Goal: Task Accomplishment & Management: Complete application form

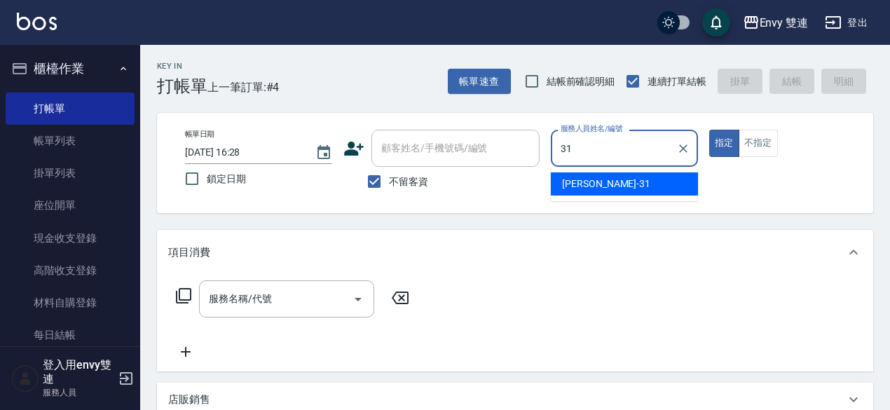
type input "Lina-31"
type button "true"
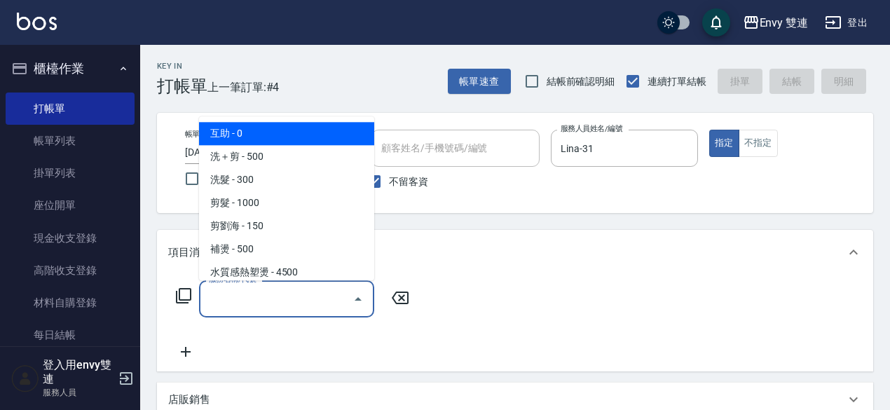
click at [218, 302] on input "服務名稱/代號" at bounding box center [276, 299] width 142 height 25
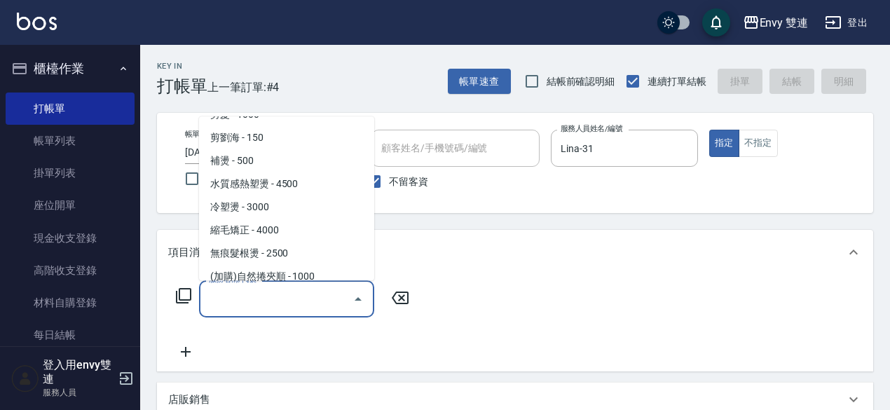
scroll to position [127, 0]
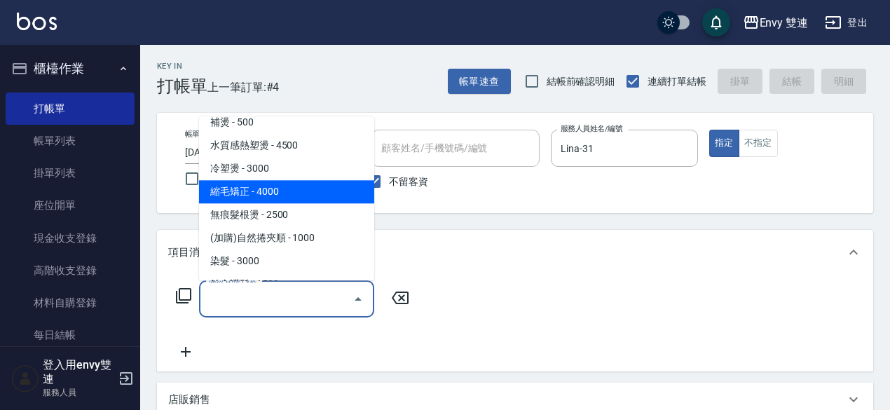
click at [249, 202] on span "縮毛矯正 - 4000" at bounding box center [286, 191] width 175 height 23
type input "縮毛矯正 (304)"
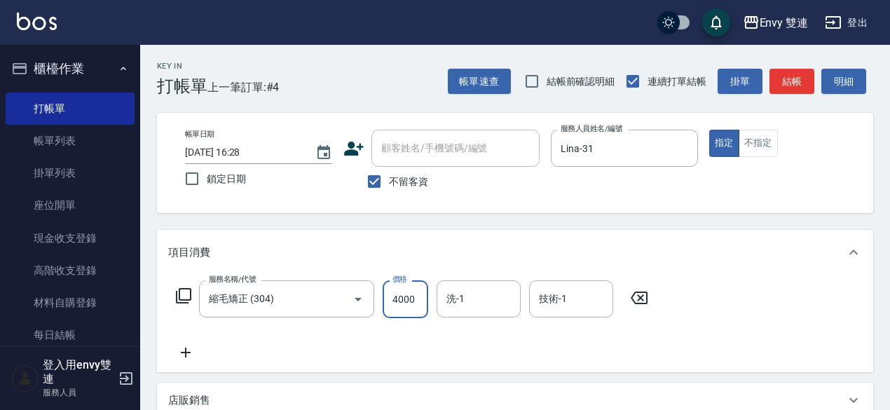
click at [397, 296] on input "4000" at bounding box center [406, 299] width 46 height 38
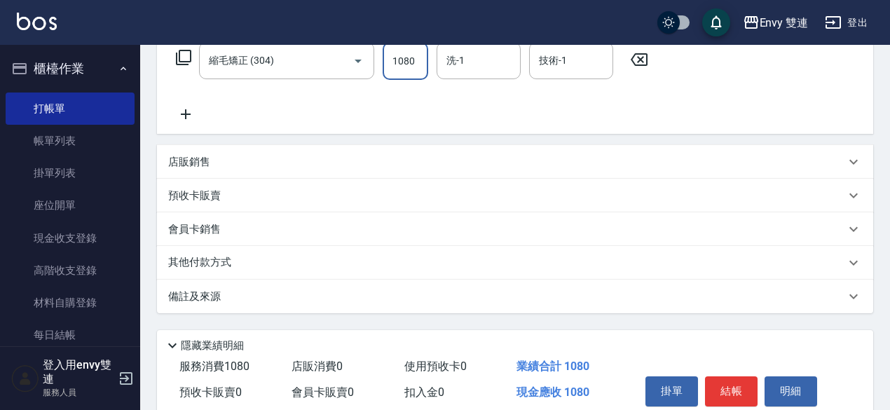
scroll to position [298, 0]
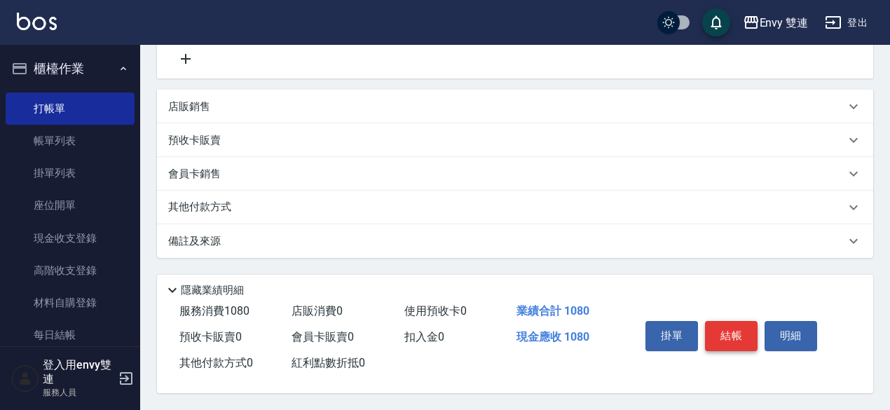
type input "1080"
click at [741, 326] on button "結帳" at bounding box center [731, 335] width 53 height 29
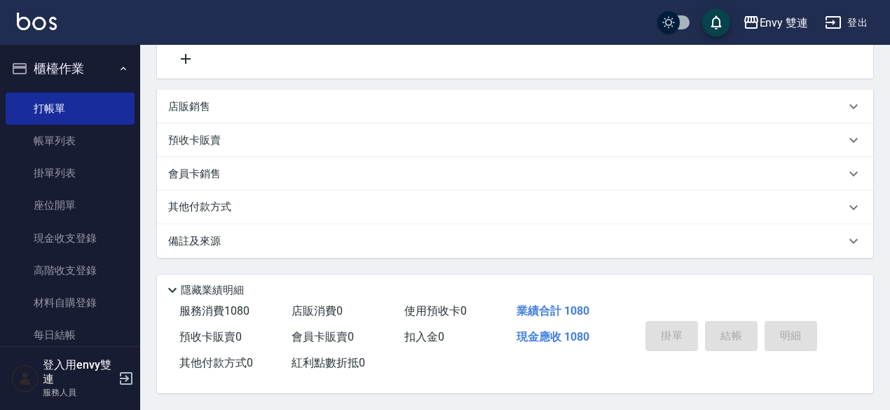
type input "[DATE] 18:01"
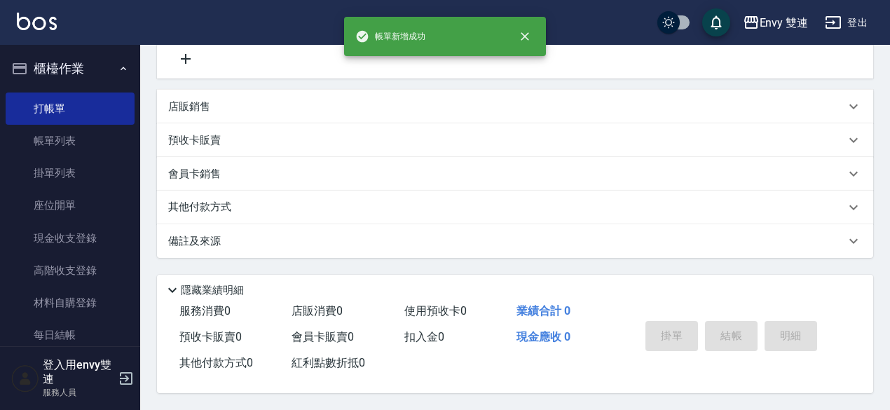
scroll to position [0, 0]
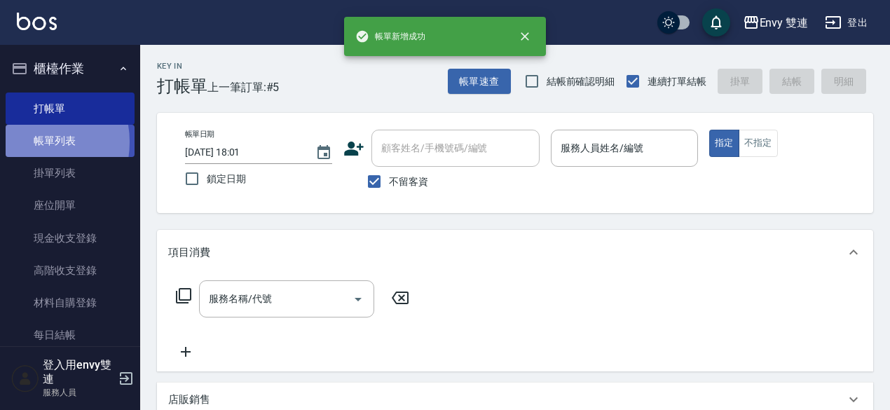
click at [30, 142] on link "帳單列表" at bounding box center [70, 141] width 129 height 32
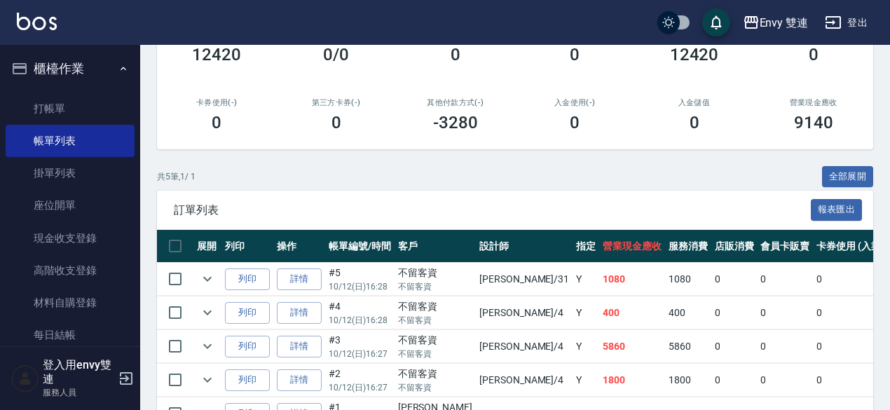
scroll to position [204, 0]
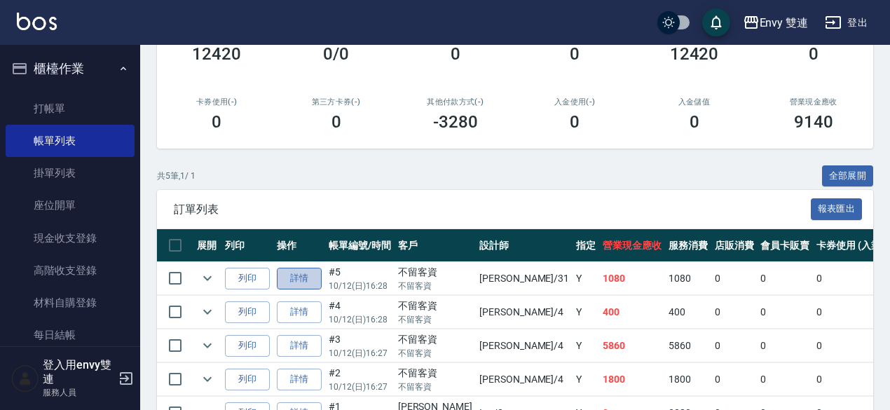
click at [298, 280] on link "詳情" at bounding box center [299, 279] width 45 height 22
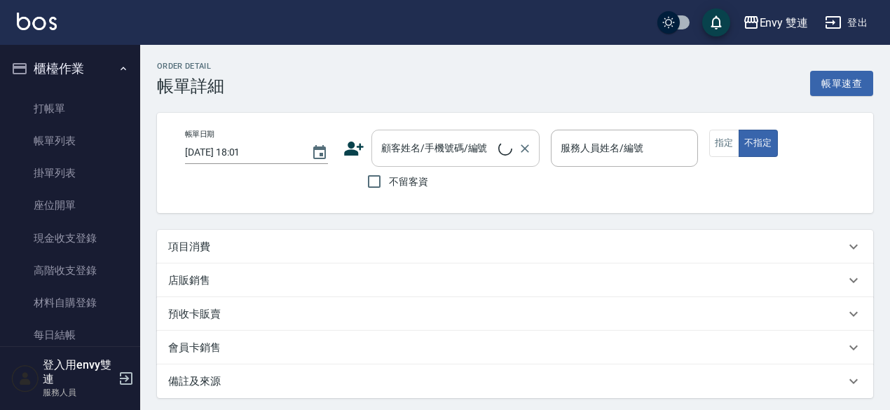
type input "[DATE] 16:28"
checkbox input "true"
type input "Lina-31"
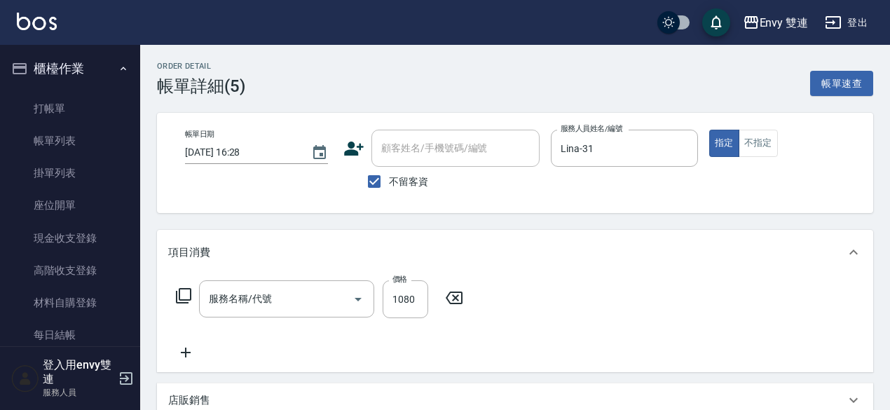
type input "縮毛矯正 (304)"
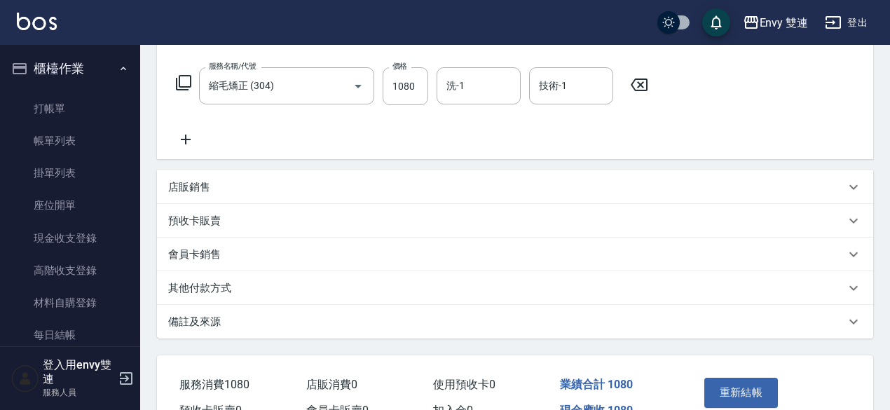
scroll to position [291, 0]
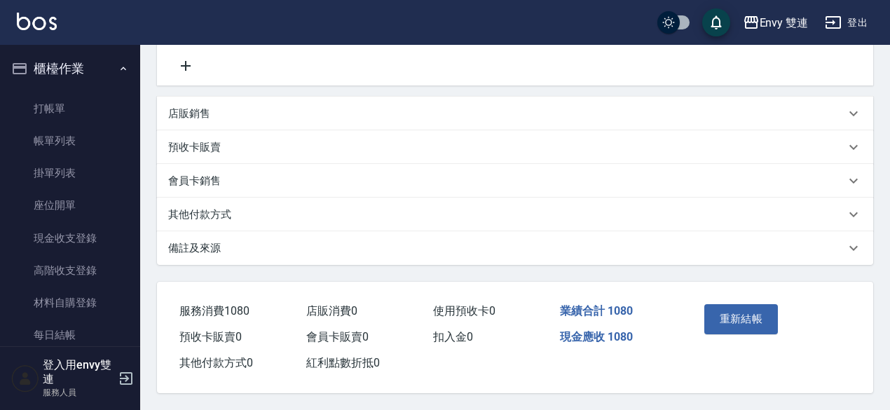
click at [245, 215] on div "其他付款方式" at bounding box center [506, 214] width 677 height 15
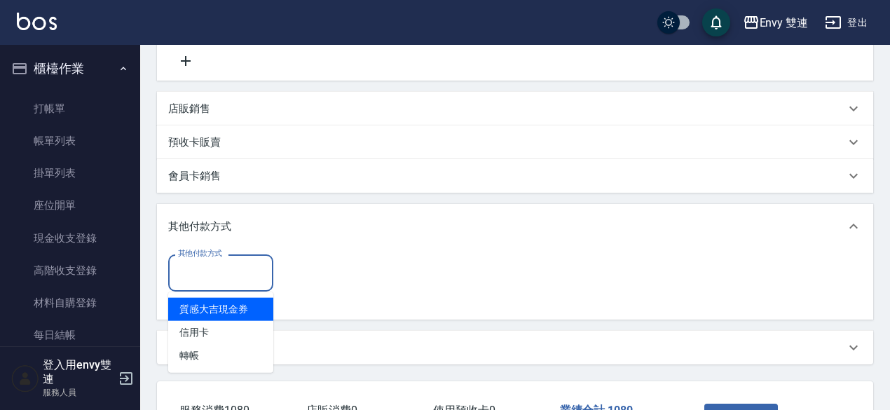
click at [248, 275] on input "其他付款方式" at bounding box center [220, 273] width 92 height 25
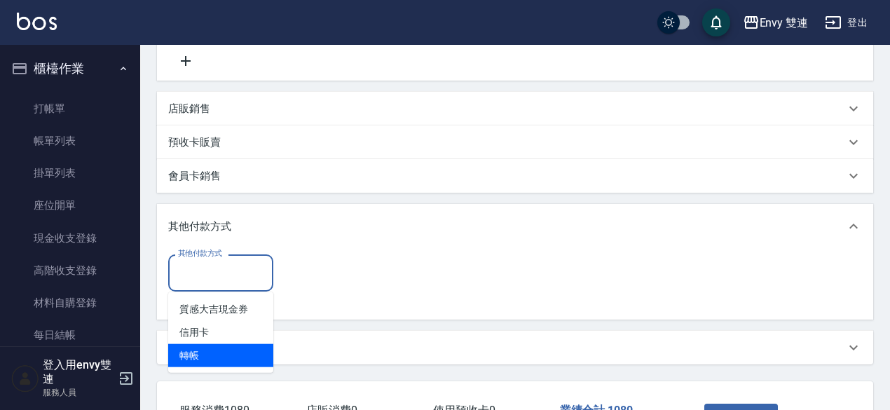
click at [255, 358] on span "轉帳" at bounding box center [220, 355] width 105 height 23
type input "轉帳"
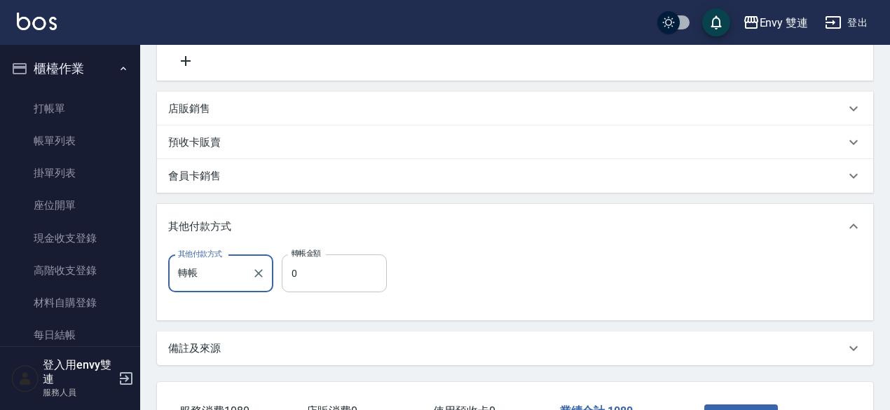
click at [319, 281] on input "0" at bounding box center [334, 273] width 105 height 38
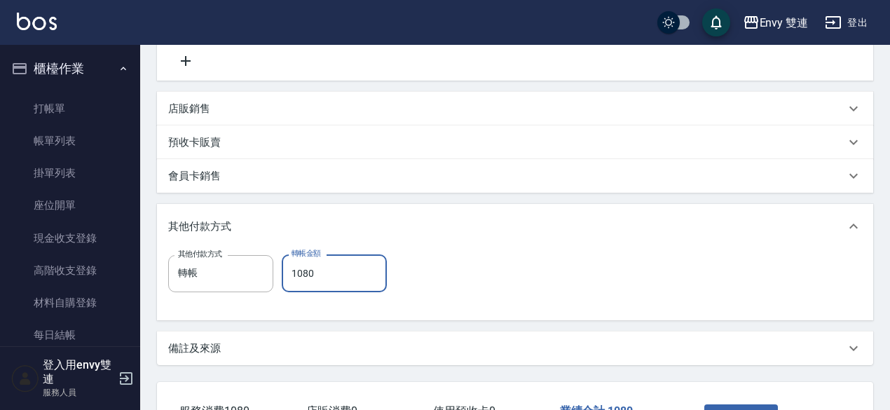
scroll to position [397, 0]
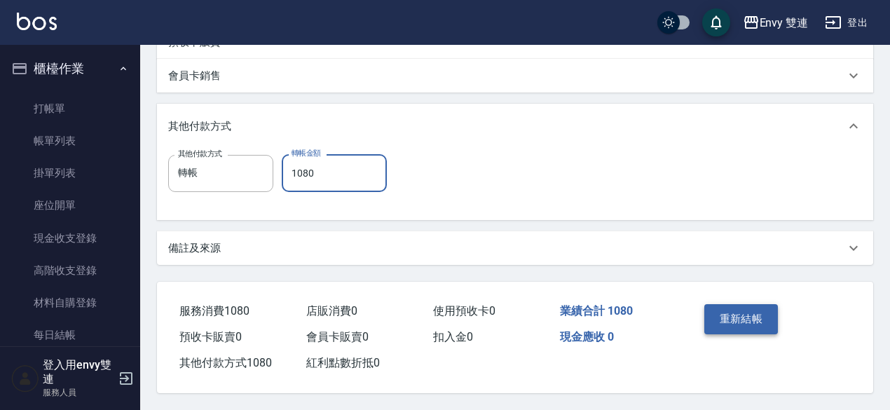
type input "1080"
click at [741, 306] on button "重新結帳" at bounding box center [741, 318] width 74 height 29
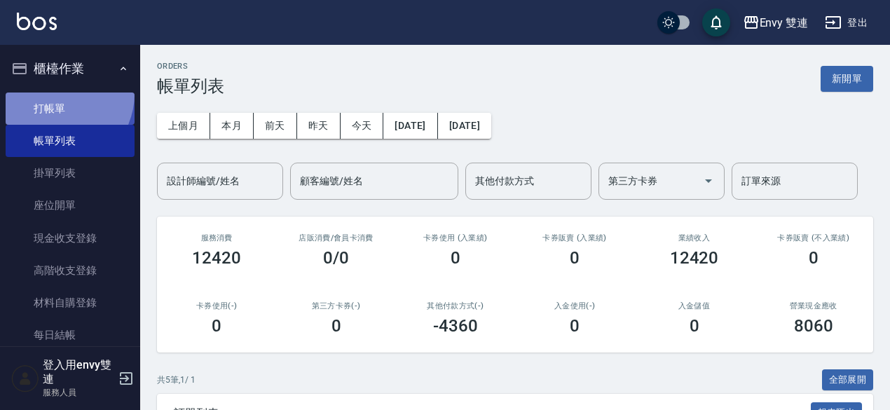
click at [56, 93] on link "打帳單" at bounding box center [70, 108] width 129 height 32
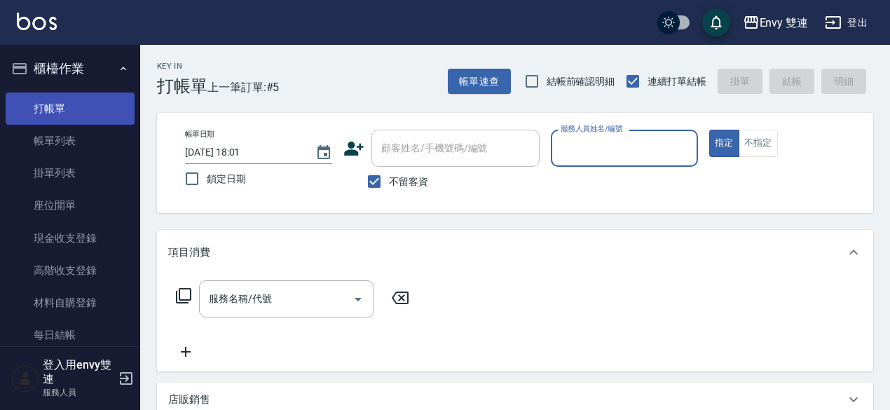
click at [56, 93] on link "打帳單" at bounding box center [70, 108] width 129 height 32
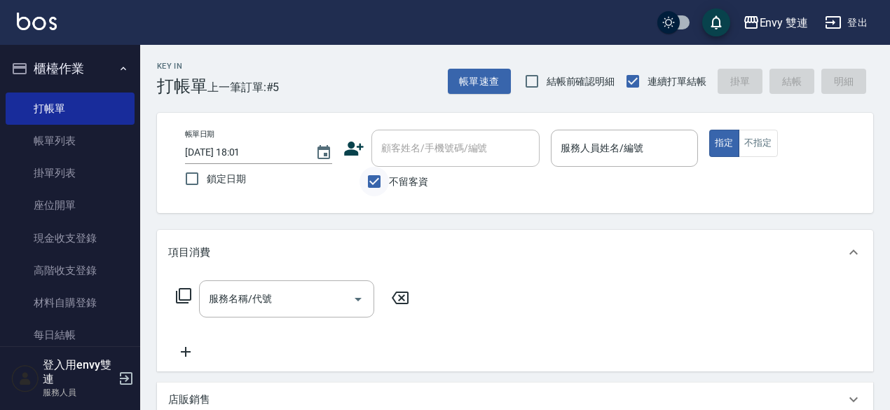
click at [371, 177] on input "不留客資" at bounding box center [373, 181] width 29 height 29
checkbox input "false"
click at [357, 153] on icon at bounding box center [354, 149] width 20 height 14
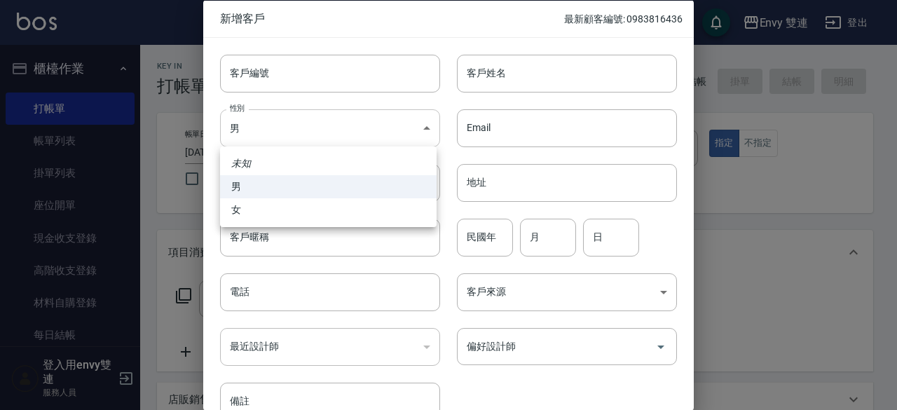
click at [360, 118] on body "Envy 雙連 登出 櫃檯作業 打帳單 帳單列表 掛單列表 座位開單 現金收支登錄 高階收支登錄 材料自購登錄 每日結帳 排班表 掃碼打卡 預約管理 預約管理…" at bounding box center [448, 368] width 897 height 736
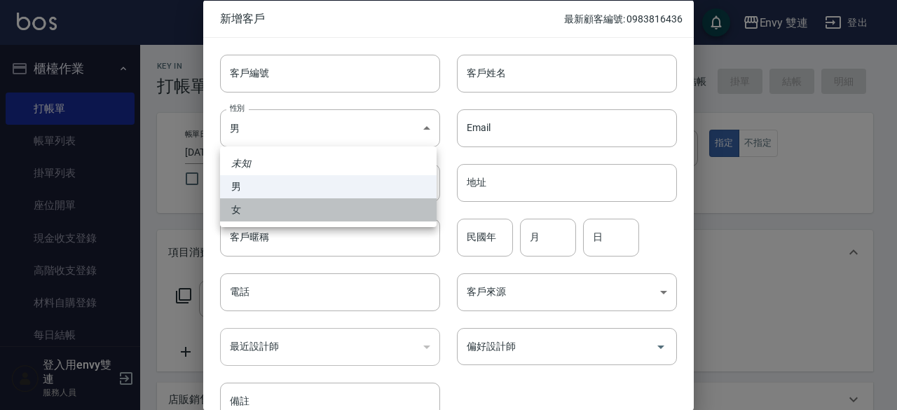
click at [285, 209] on li "女" at bounding box center [328, 209] width 216 height 23
type input "[DEMOGRAPHIC_DATA]"
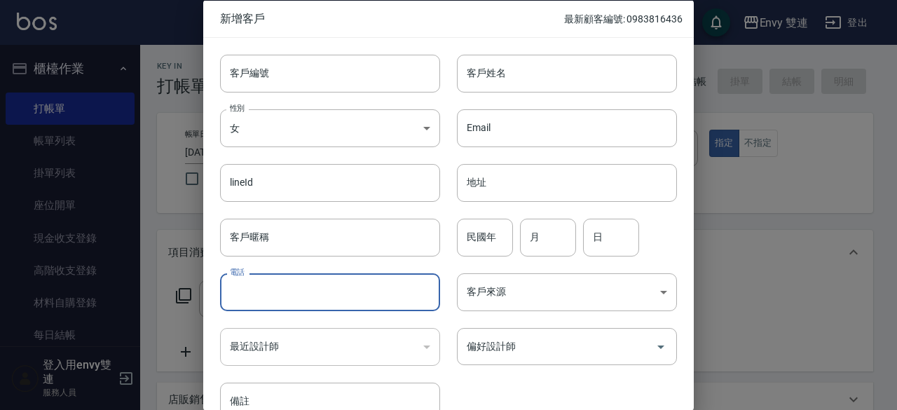
click at [295, 284] on input "電話" at bounding box center [330, 292] width 220 height 38
type input "0939659480"
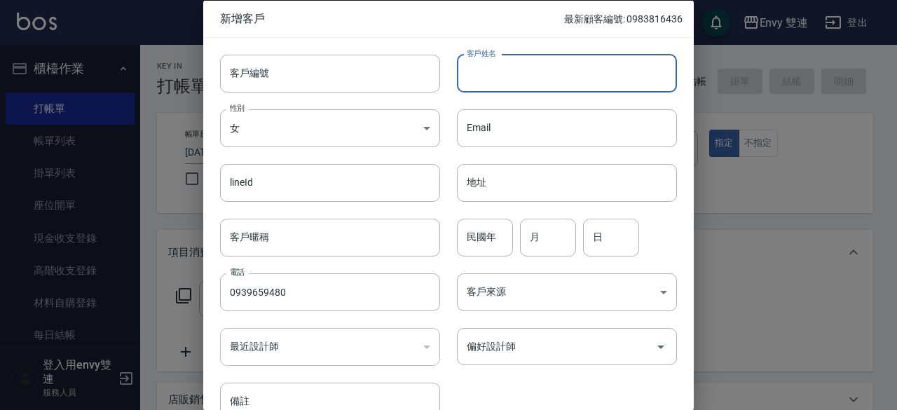
click at [542, 81] on input "客戶姓名" at bounding box center [567, 73] width 220 height 38
type input "[PERSON_NAME]"
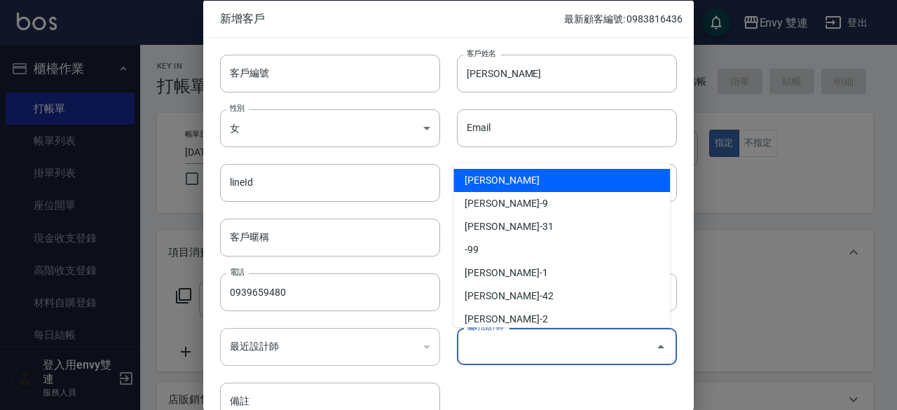
click at [514, 350] on input "偏好設計師" at bounding box center [556, 346] width 186 height 25
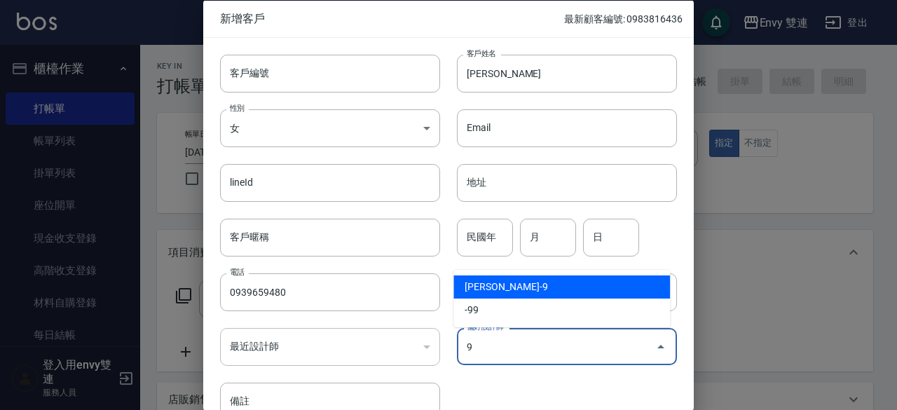
type input "[PERSON_NAME]"
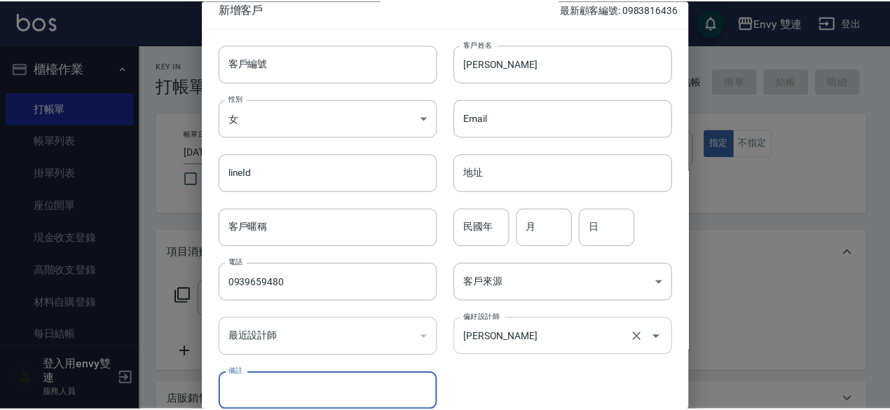
scroll to position [75, 0]
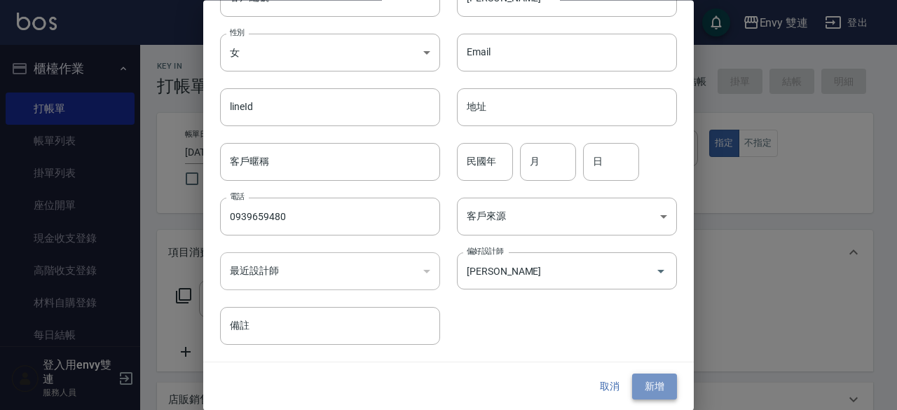
click at [638, 382] on button "新增" at bounding box center [654, 387] width 45 height 26
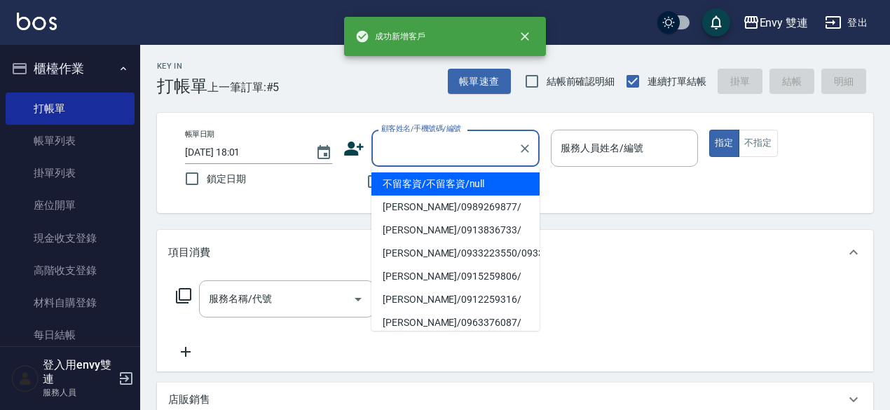
click at [443, 148] on input "顧客姓名/手機號碼/編號" at bounding box center [445, 148] width 135 height 25
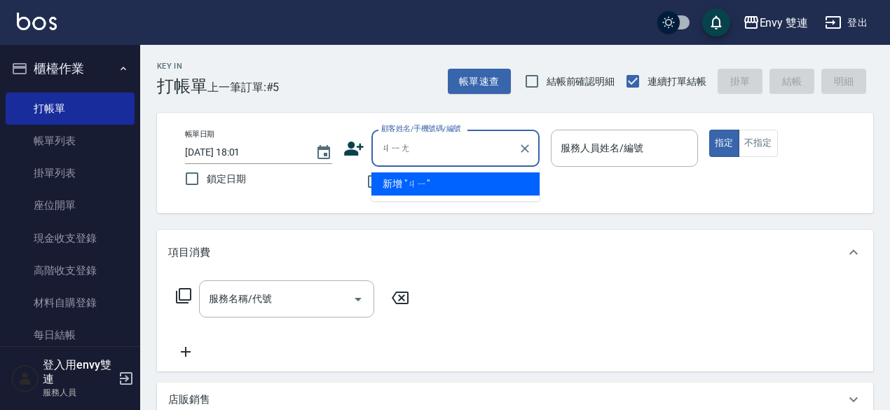
type input "獎"
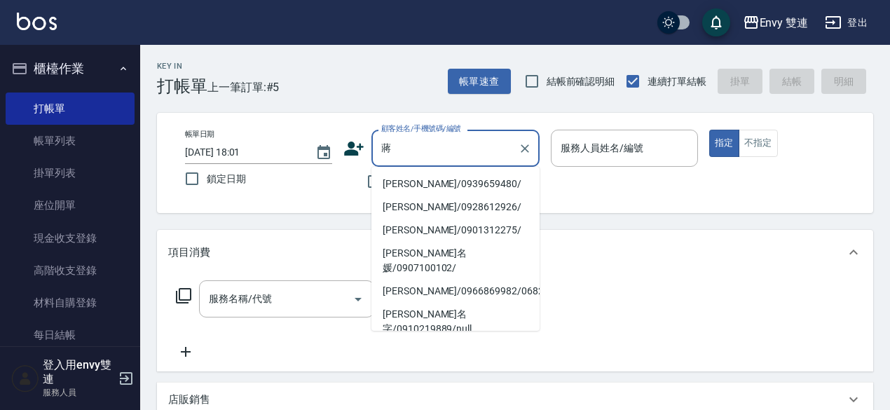
click at [444, 190] on li "[PERSON_NAME]/0939659480/" at bounding box center [455, 183] width 168 height 23
type input "[PERSON_NAME]/0939659480/"
type input "Zoe-9"
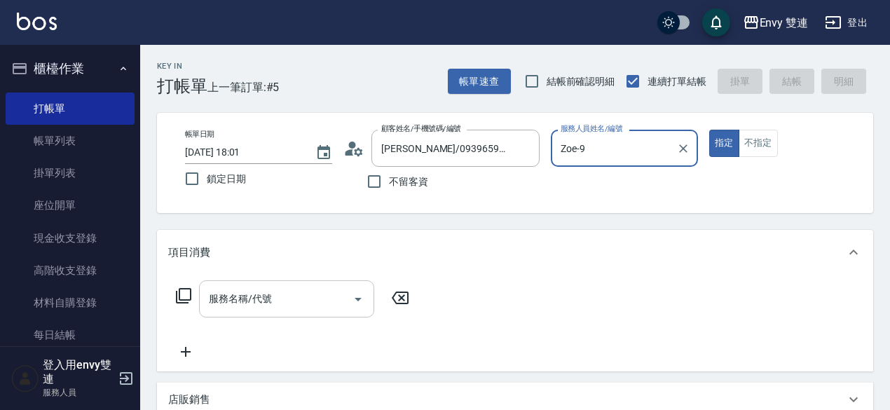
click at [311, 285] on div "服務名稱/代號" at bounding box center [286, 298] width 175 height 37
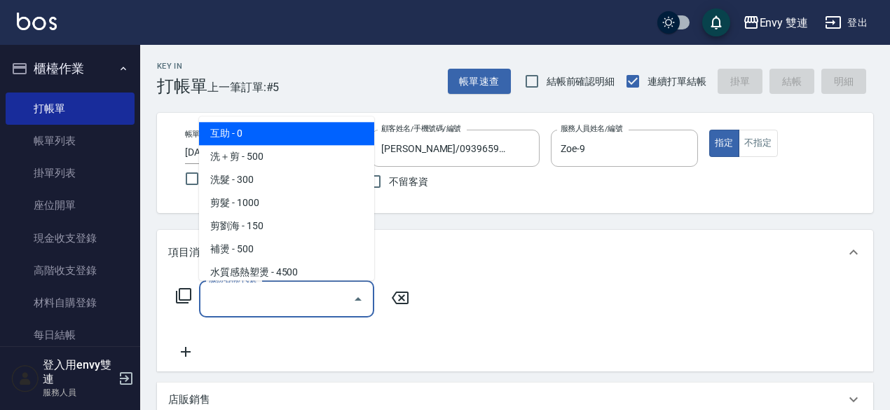
click at [311, 285] on div "服務名稱/代號" at bounding box center [286, 298] width 175 height 37
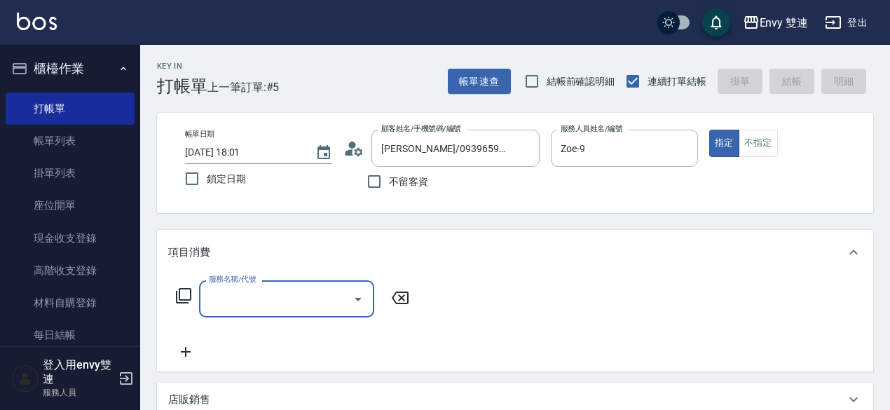
click at [311, 285] on div "服務名稱/代號" at bounding box center [286, 298] width 175 height 37
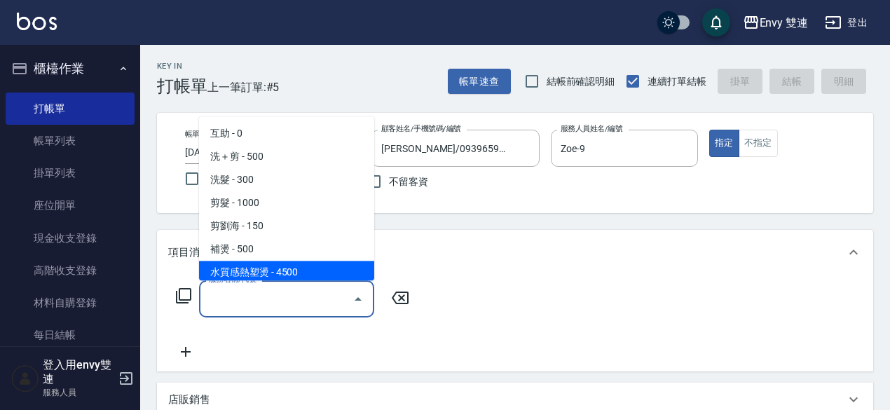
click at [298, 269] on span "水質感熱塑燙 - 4500" at bounding box center [286, 272] width 175 height 23
type input "水質感熱塑燙(302)"
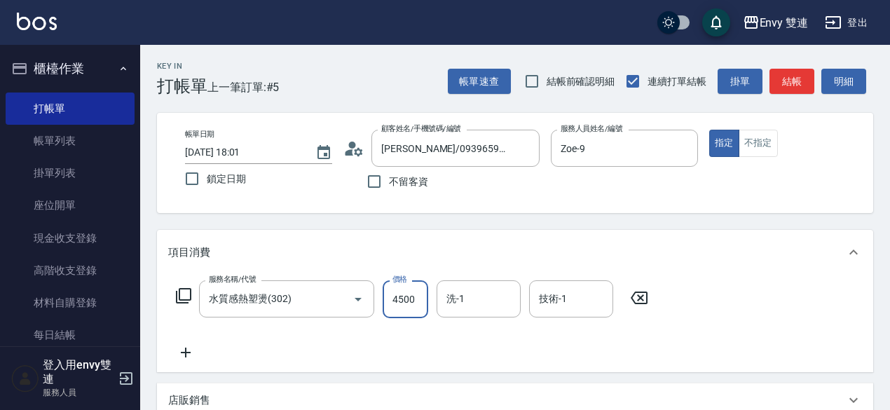
click at [393, 290] on input "4500" at bounding box center [406, 299] width 46 height 38
type input "2000"
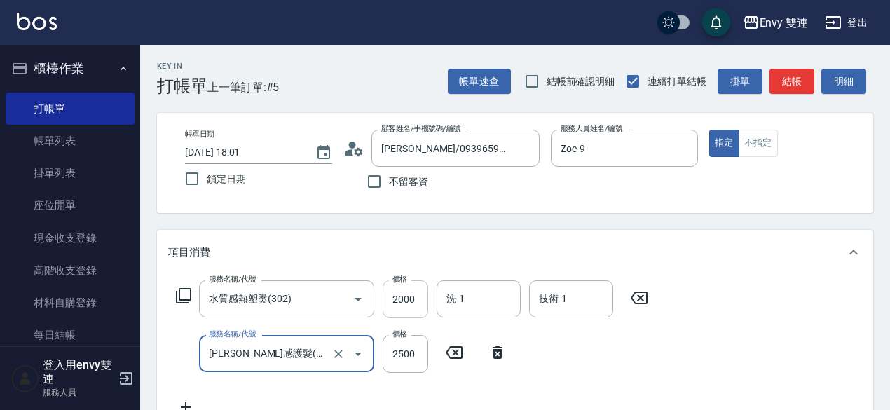
type input "[PERSON_NAME]感護髮(505)"
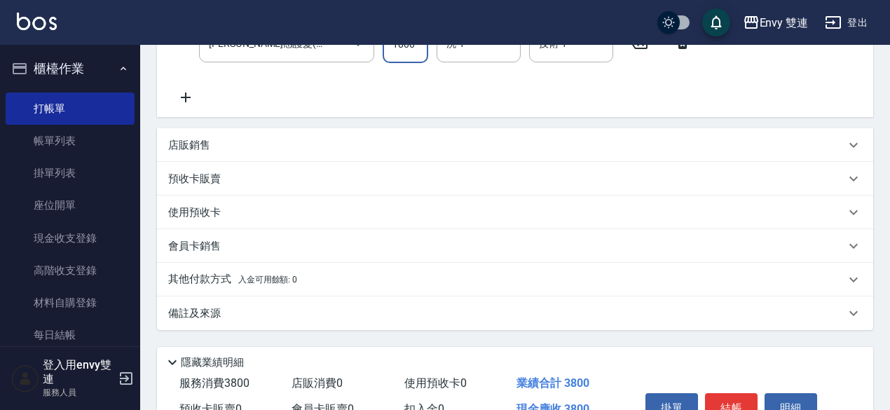
scroll to position [387, 0]
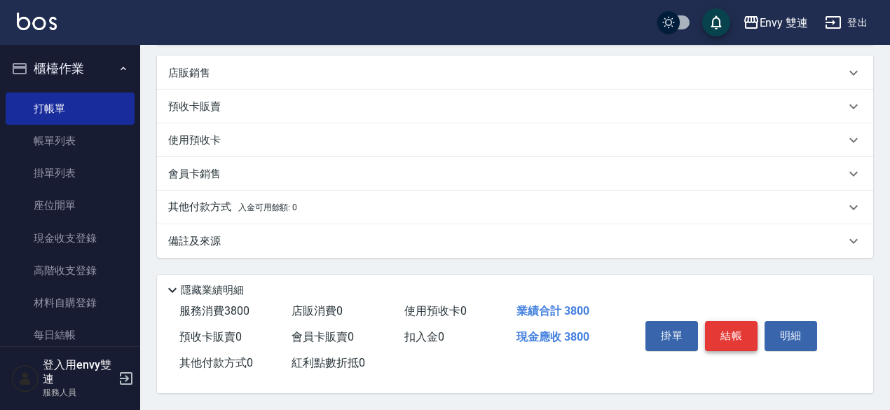
type input "1800"
click at [715, 336] on button "結帳" at bounding box center [731, 335] width 53 height 29
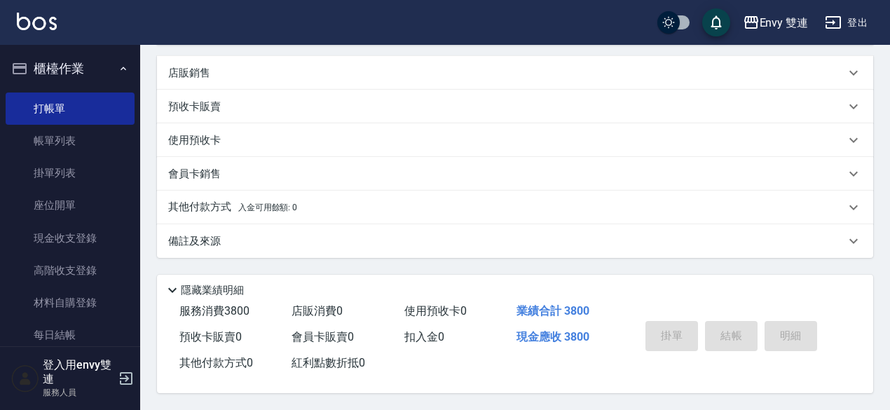
type input "[DATE] 18:07"
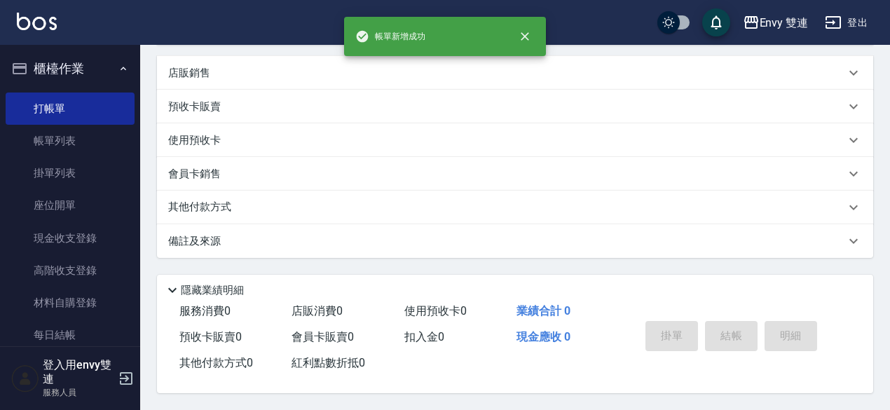
scroll to position [0, 0]
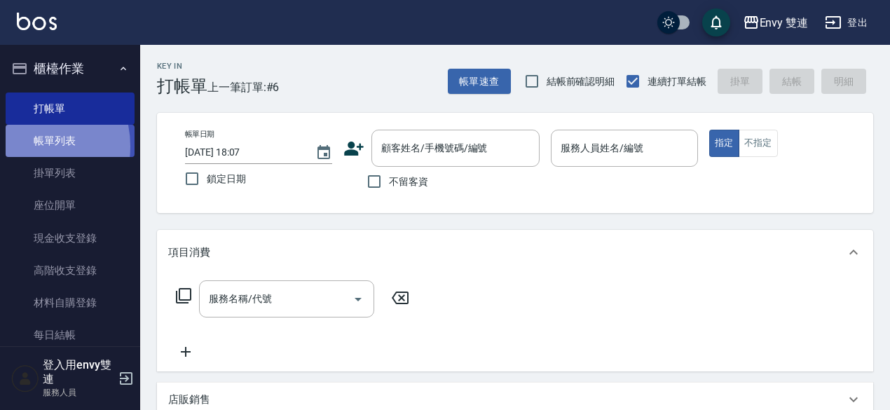
click at [27, 146] on link "帳單列表" at bounding box center [70, 141] width 129 height 32
